Goal: Task Accomplishment & Management: Manage account settings

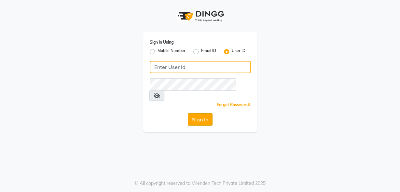
type input "luxonails"
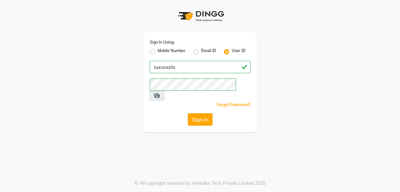
click at [192, 115] on button "Sign In" at bounding box center [200, 119] width 25 height 12
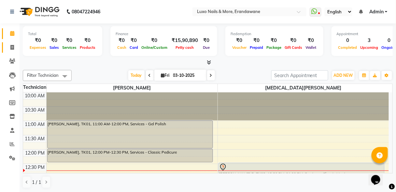
click at [13, 43] on link "Invoice" at bounding box center [10, 47] width 16 height 11
select select "917"
select select "service"
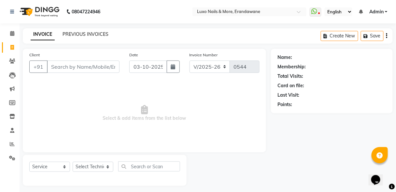
click at [70, 31] on link "PREVIOUS INVOICES" at bounding box center [86, 34] width 46 height 6
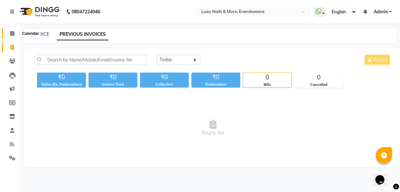
click at [14, 34] on icon at bounding box center [12, 33] width 4 height 5
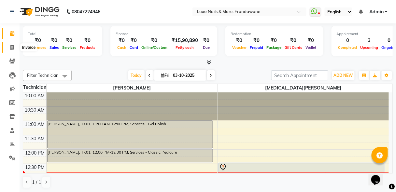
click at [14, 48] on span at bounding box center [12, 47] width 11 height 7
select select "service"
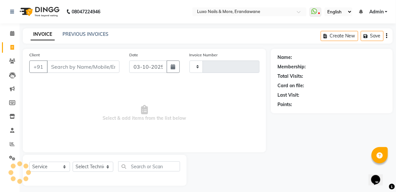
type input "0544"
select select "917"
click at [82, 33] on link "PREVIOUS INVOICES" at bounding box center [86, 34] width 46 height 6
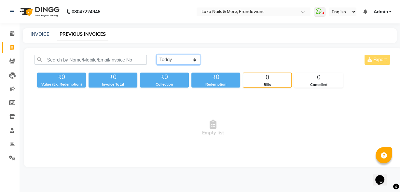
click at [182, 56] on select "[DATE] [DATE] Custom Range" at bounding box center [179, 60] width 44 height 10
select select "[DATE]"
click at [157, 55] on select "[DATE] [DATE] Custom Range" at bounding box center [179, 60] width 44 height 10
click at [13, 48] on icon at bounding box center [12, 47] width 4 height 5
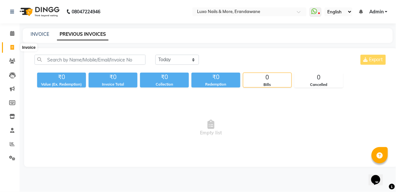
select select "917"
select select "service"
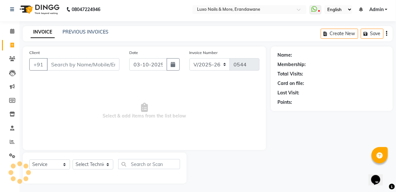
scroll to position [3, 0]
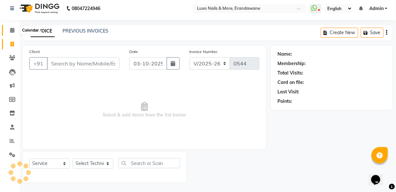
click at [13, 29] on icon at bounding box center [12, 30] width 4 height 5
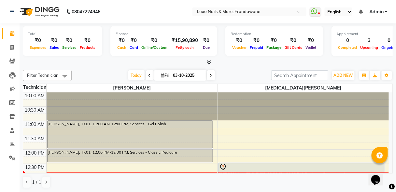
click at [211, 76] on icon at bounding box center [211, 76] width 3 height 4
type input "04-10-2025"
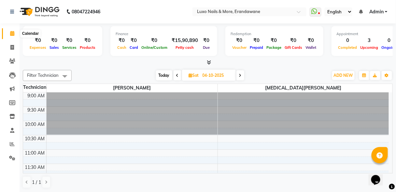
click at [11, 33] on icon at bounding box center [12, 33] width 4 height 5
click at [12, 47] on icon at bounding box center [12, 47] width 4 height 5
select select "service"
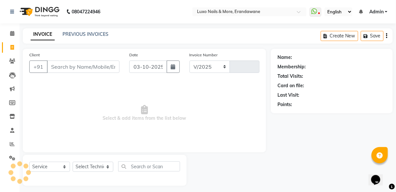
select select "917"
type input "0544"
click at [11, 31] on span at bounding box center [12, 33] width 11 height 7
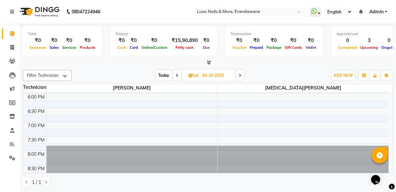
scroll to position [1, 0]
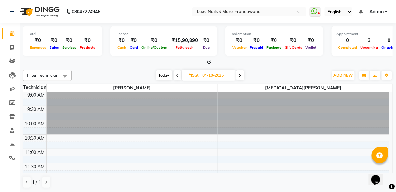
click at [389, 113] on div "9:00 AM 9:30 AM 10:00 AM 10:30 AM 11:00 AM 11:30 AM 12:00 PM 12:30 PM 1:00 PM 1…" at bounding box center [207, 133] width 369 height 81
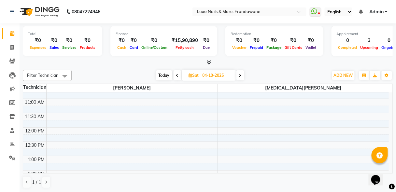
scroll to position [0, 0]
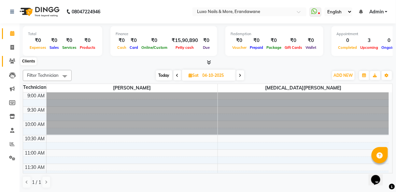
click at [11, 61] on icon at bounding box center [12, 61] width 6 height 5
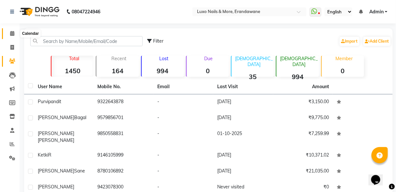
click at [10, 35] on icon at bounding box center [12, 33] width 4 height 5
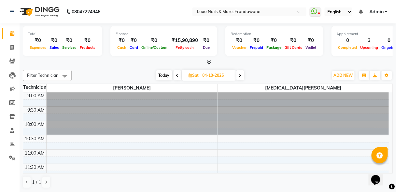
click at [239, 77] on span at bounding box center [241, 75] width 8 height 10
type input "05-10-2025"
click at [11, 35] on icon at bounding box center [12, 33] width 4 height 5
click at [12, 48] on icon at bounding box center [12, 47] width 4 height 5
select select "service"
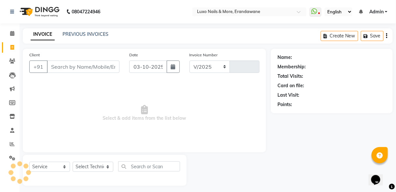
select select "917"
type input "0544"
click at [75, 37] on div "PREVIOUS INVOICES" at bounding box center [86, 34] width 46 height 7
click at [96, 36] on link "PREVIOUS INVOICES" at bounding box center [86, 34] width 46 height 6
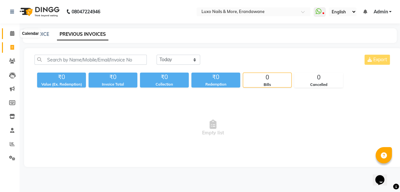
click at [10, 35] on icon at bounding box center [12, 33] width 4 height 5
